Goal: Task Accomplishment & Management: Complete application form

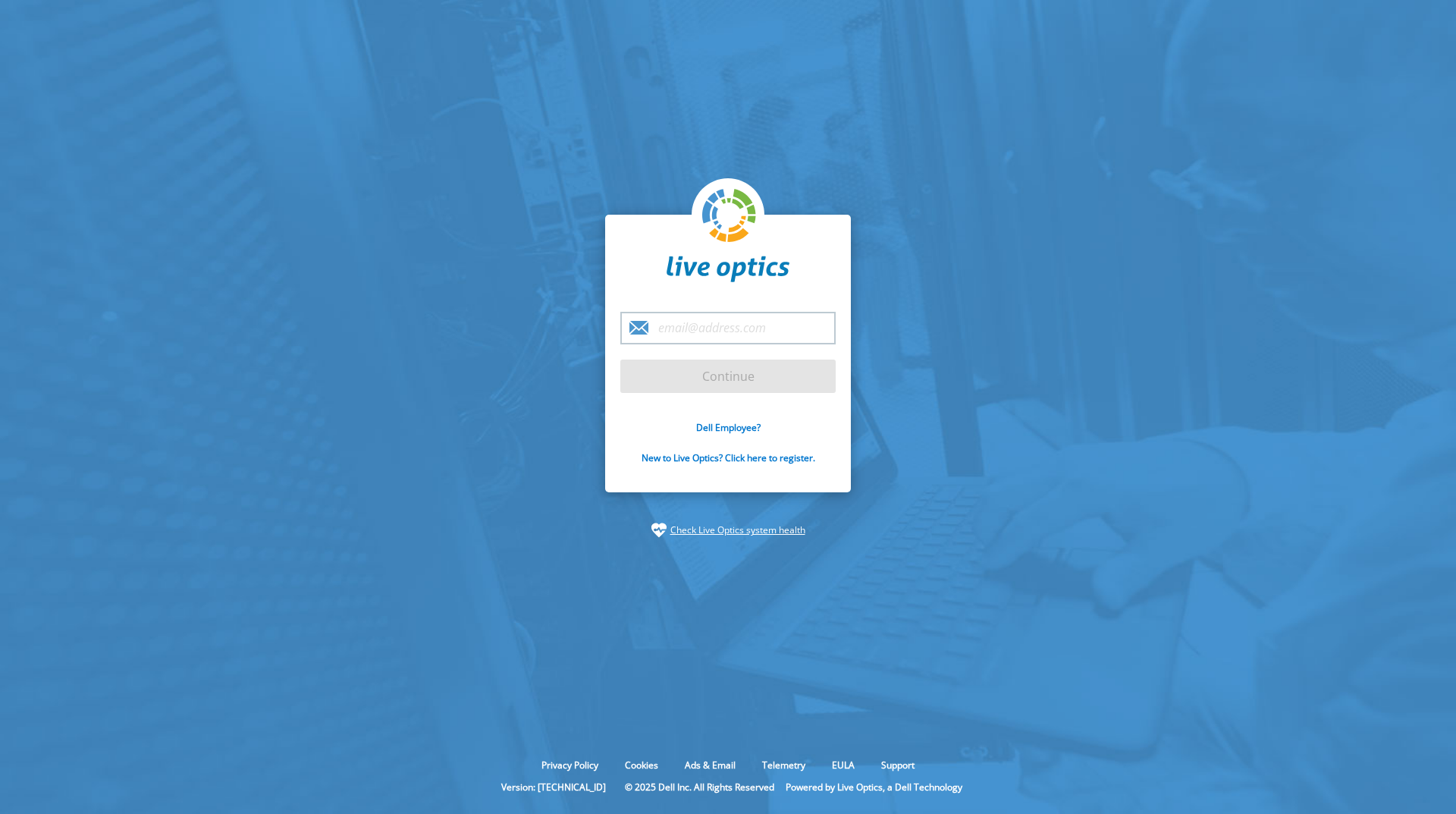
click at [679, 322] on input "email" at bounding box center [728, 328] width 216 height 32
click at [690, 456] on link "New to Live Optics? Click here to register." at bounding box center [728, 457] width 173 height 13
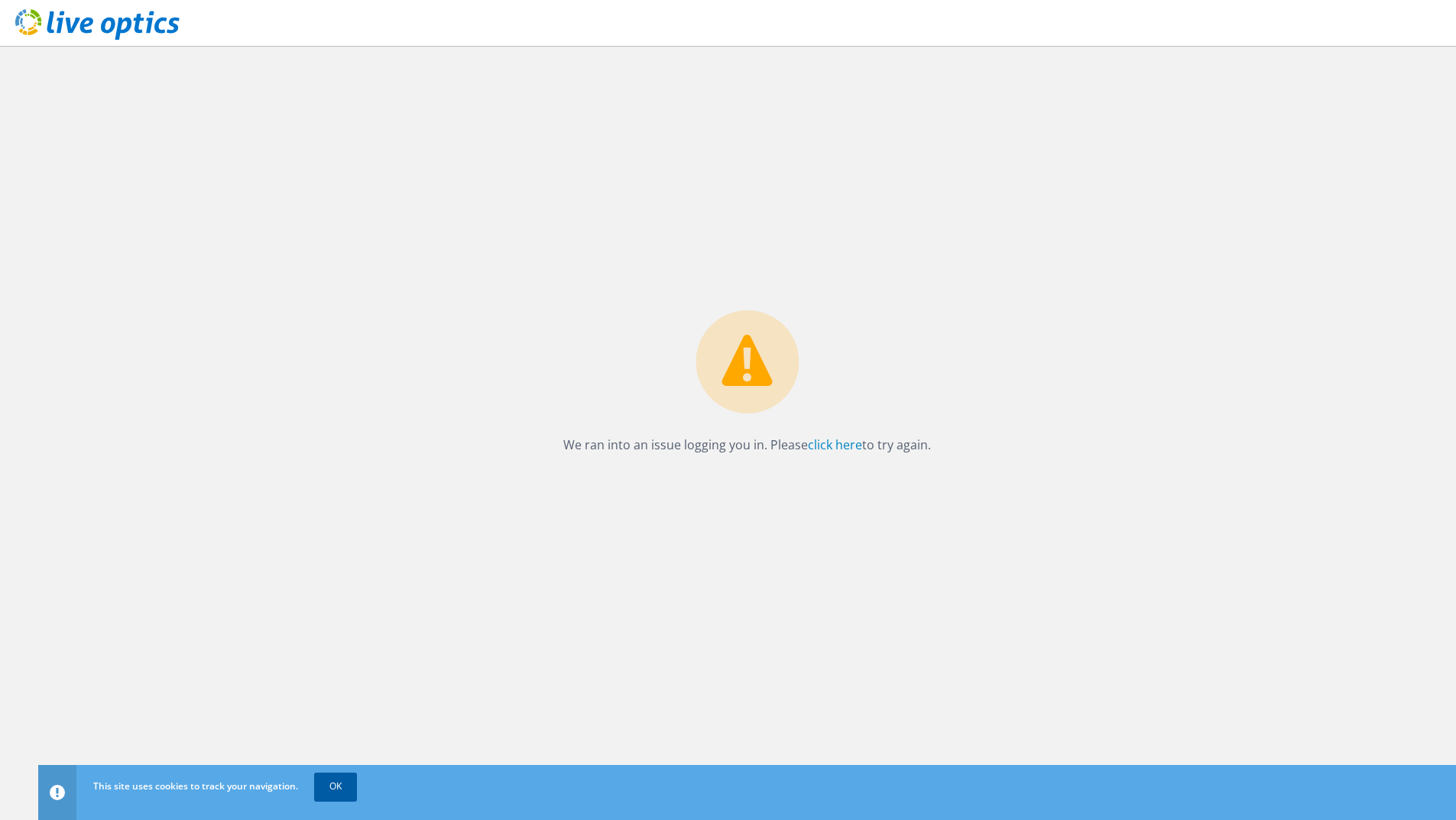
click at [336, 787] on link "OK" at bounding box center [335, 786] width 43 height 27
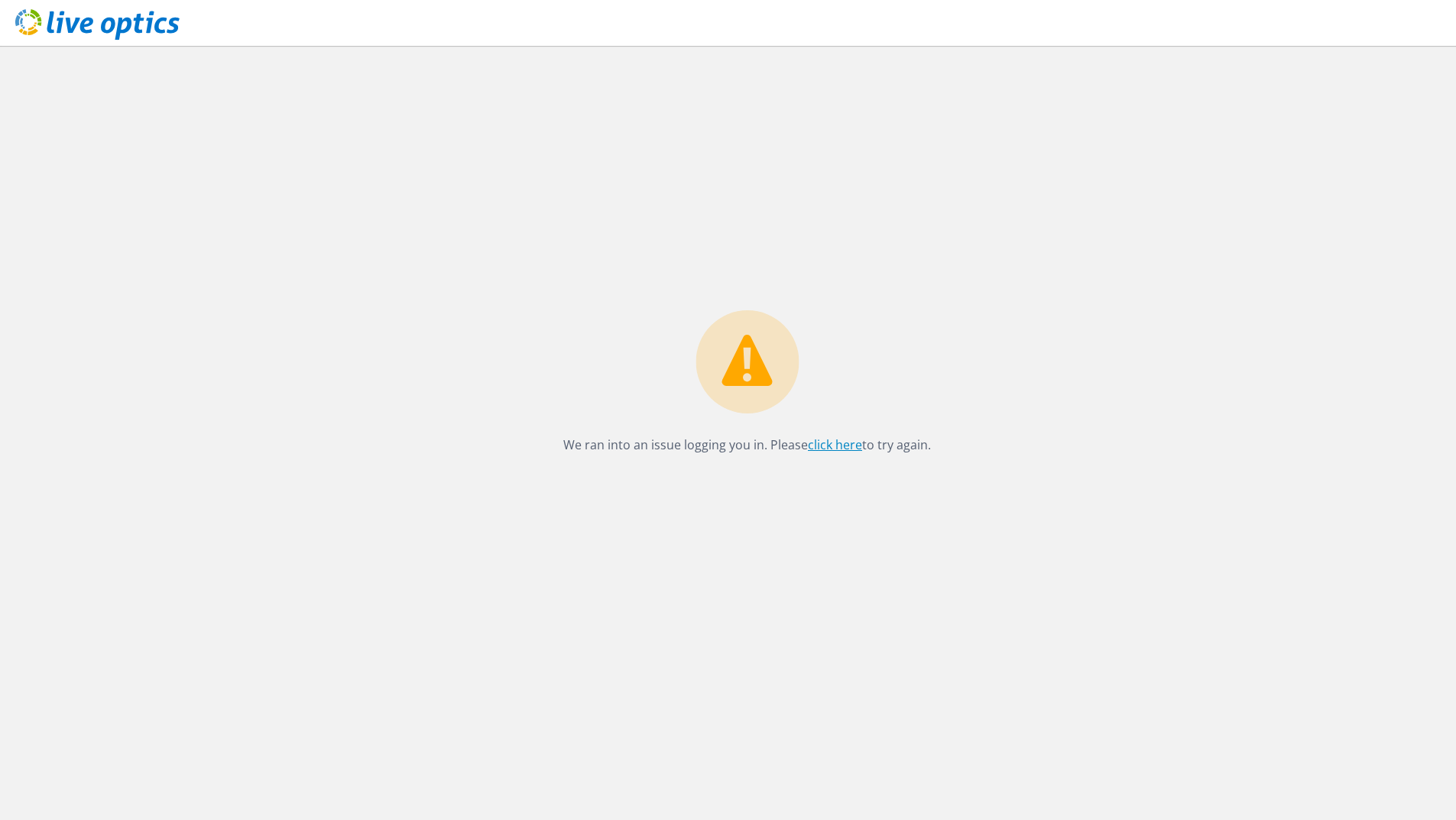
click at [838, 445] on link "click here" at bounding box center [835, 444] width 54 height 17
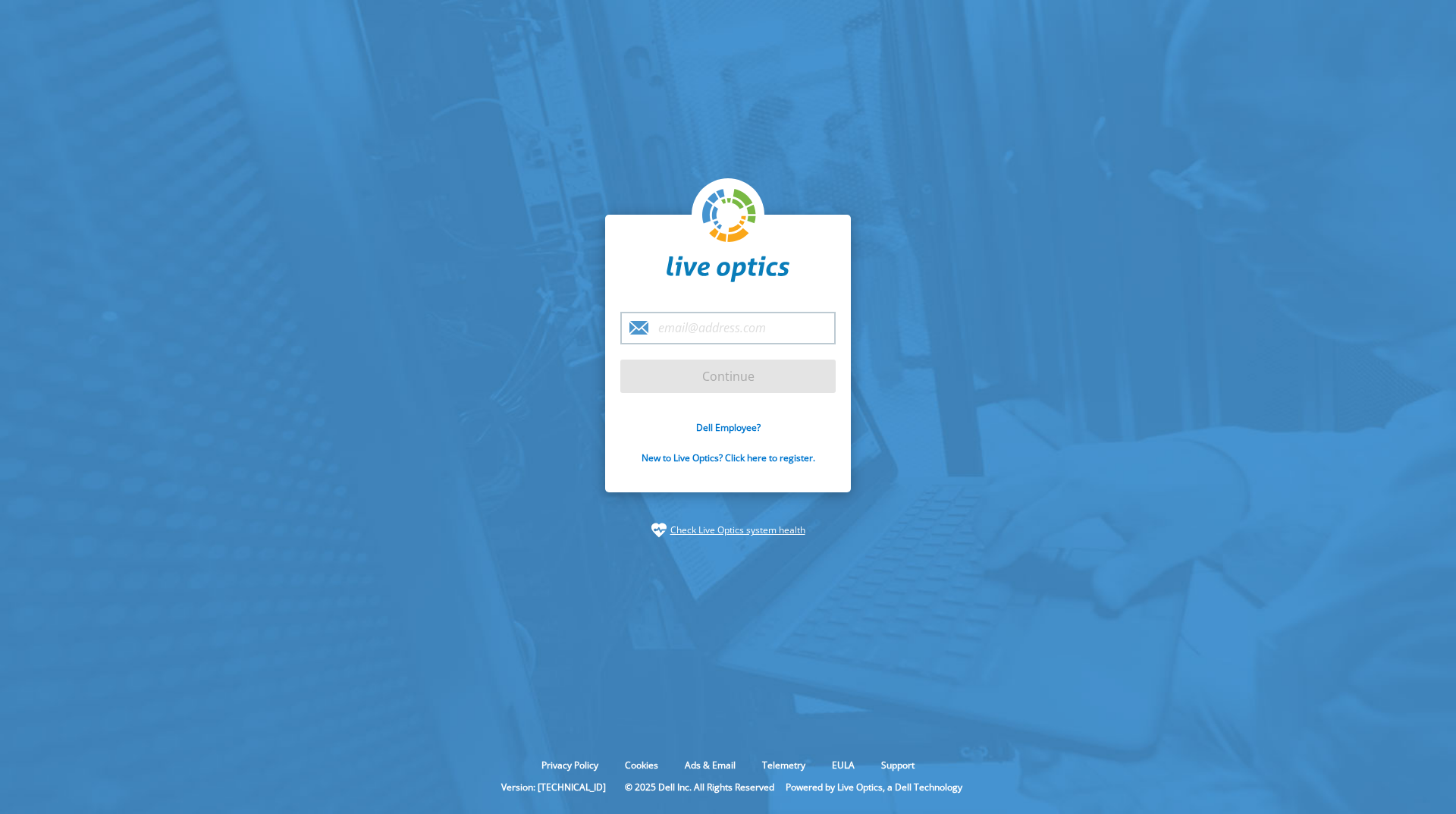
click at [732, 326] on input "email" at bounding box center [728, 328] width 216 height 32
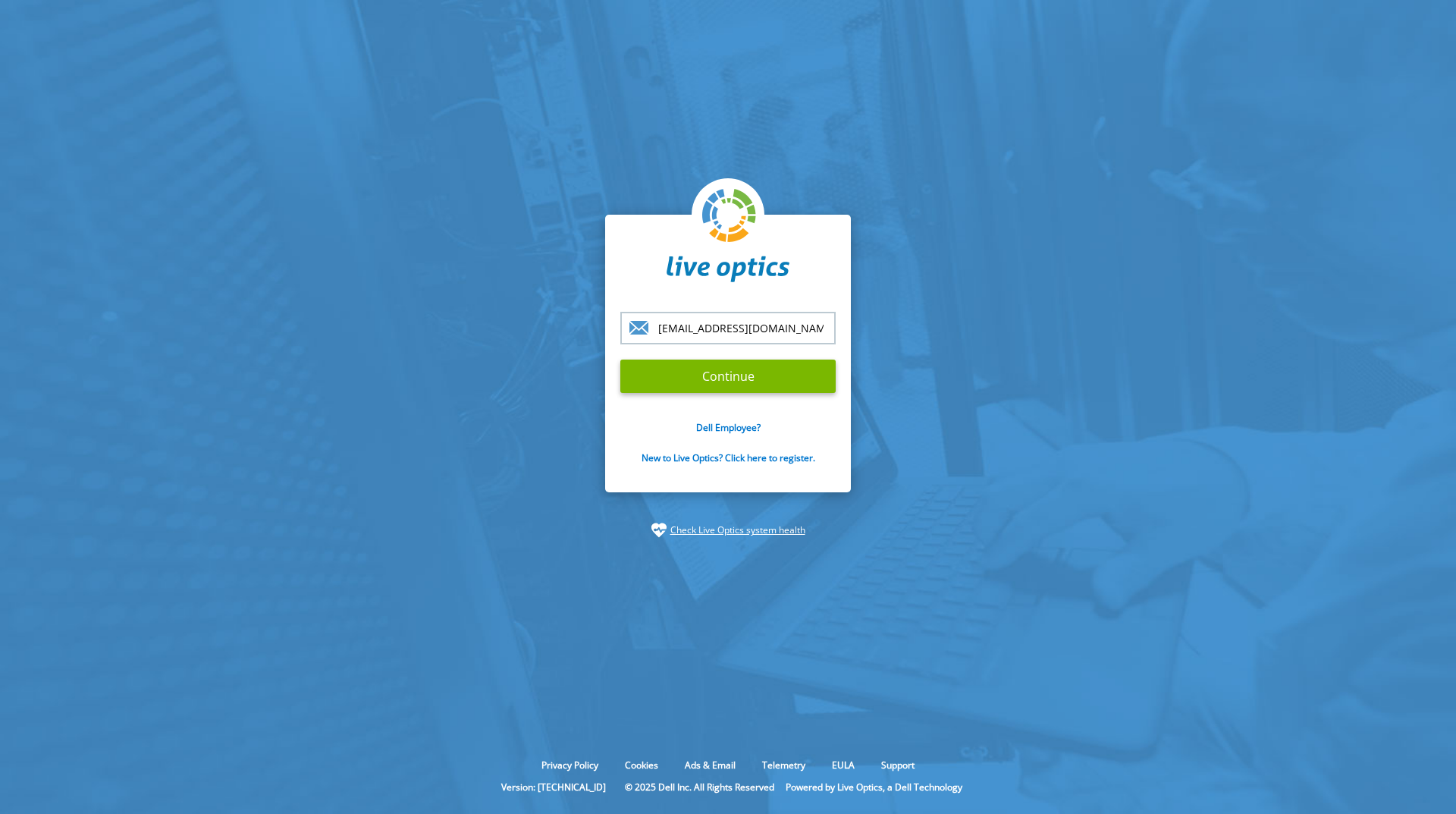
type input "kabdelhaliem.c@stc.com.sa"
click at [620, 359] on input "Continue" at bounding box center [728, 376] width 216 height 33
click at [776, 379] on input "Continue" at bounding box center [728, 376] width 216 height 33
click at [723, 384] on input "Continue" at bounding box center [728, 376] width 216 height 33
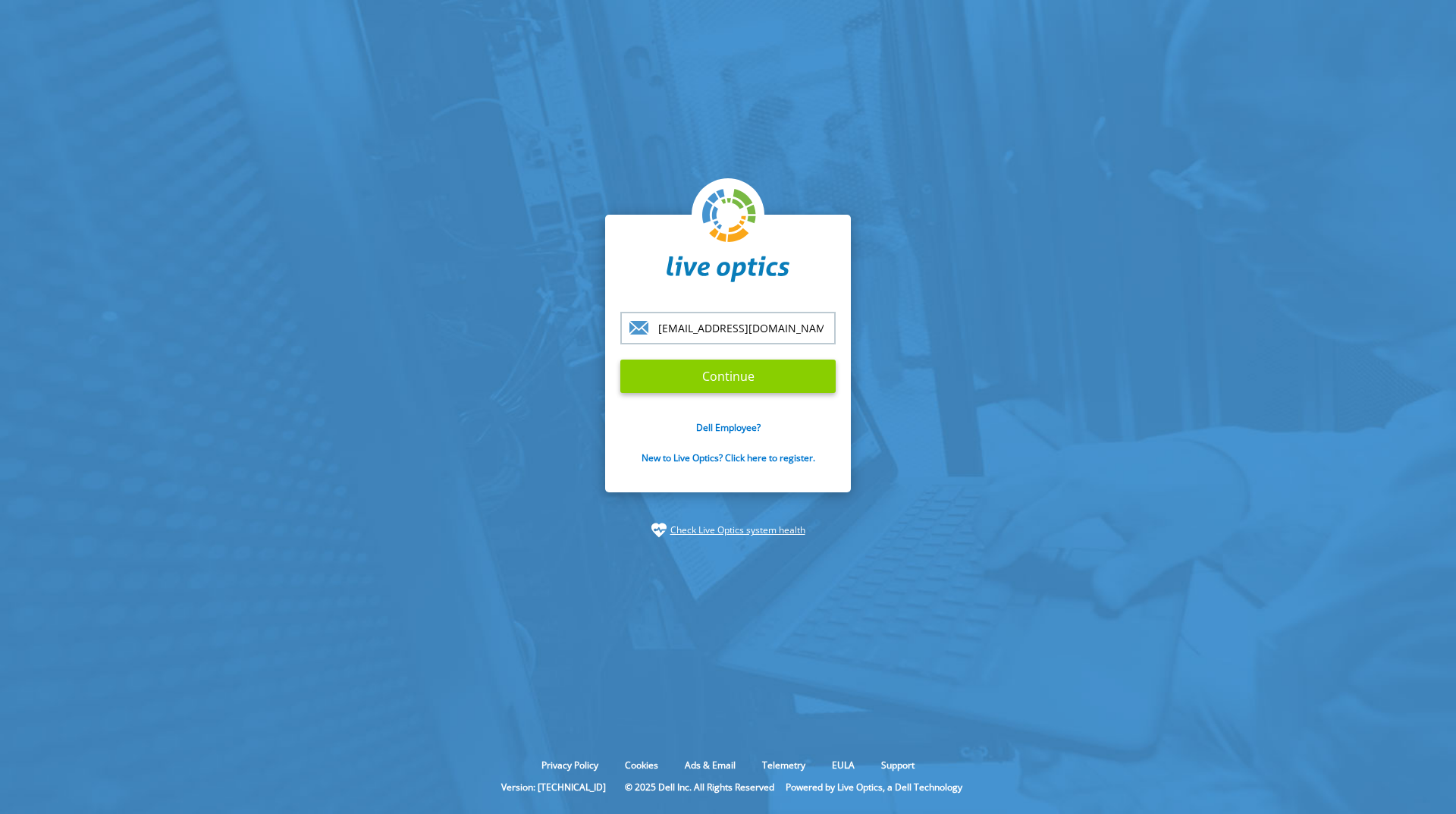
click at [705, 378] on input "Continue" at bounding box center [728, 376] width 216 height 33
click at [816, 325] on input "kabdelhaliem.c@stc.com.sa" at bounding box center [728, 328] width 216 height 32
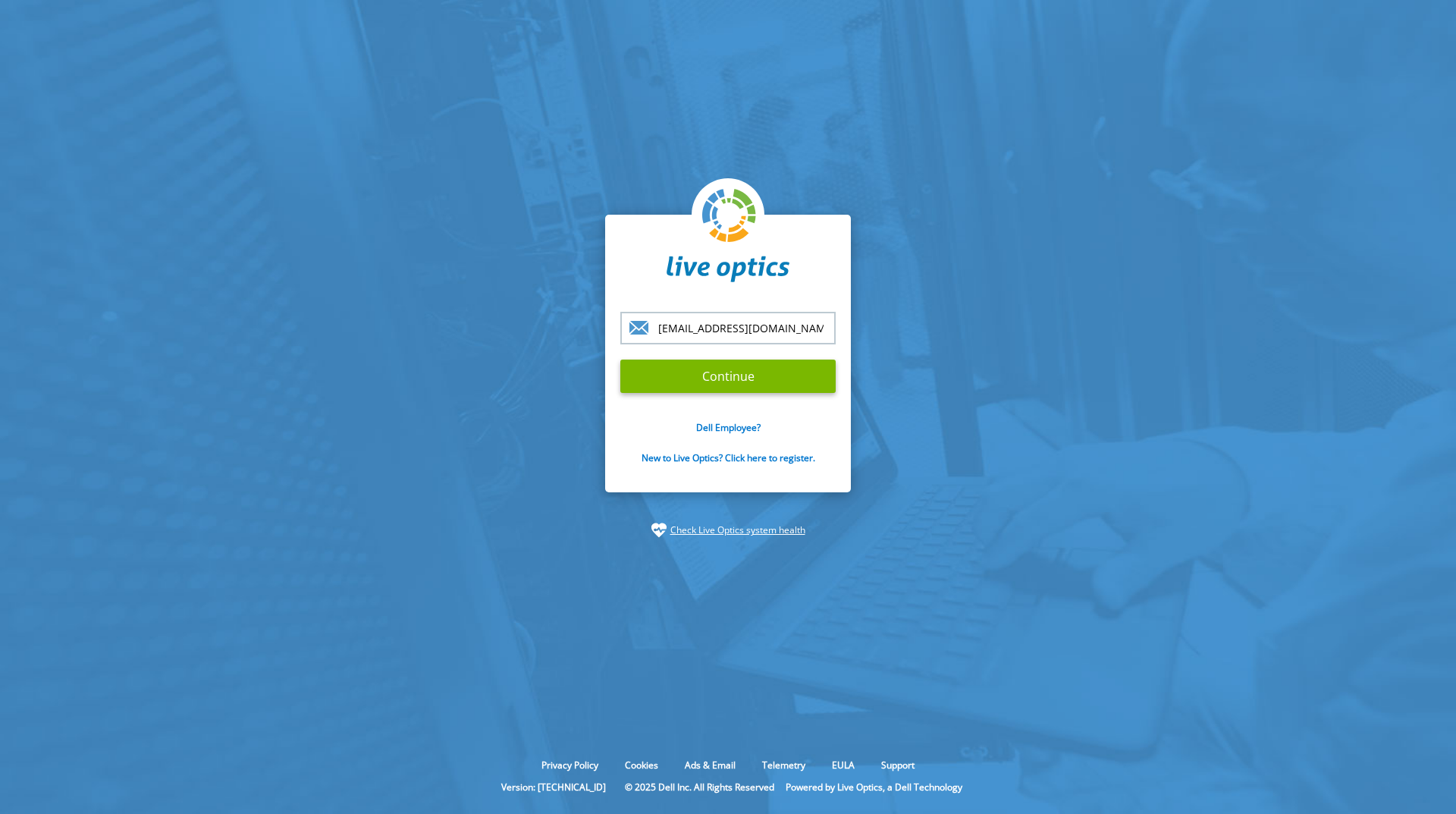
click at [620, 359] on input "Continue" at bounding box center [728, 376] width 216 height 33
click at [751, 380] on input "Continue" at bounding box center [728, 376] width 216 height 33
click at [707, 374] on input "Continue" at bounding box center [728, 376] width 216 height 33
